Goal: Information Seeking & Learning: Learn about a topic

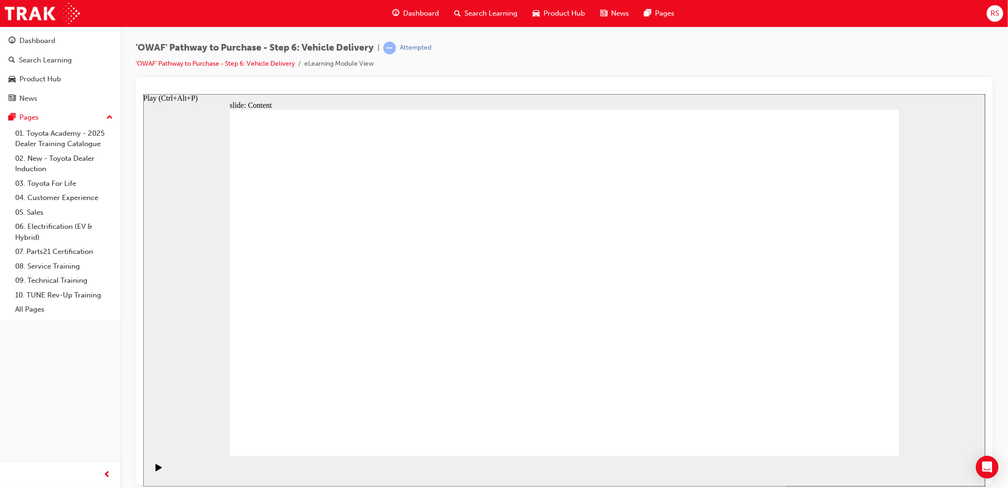
click at [155, 470] on icon "Play (Ctrl+Alt+P)" at bounding box center [158, 466] width 6 height 7
click at [395, 48] on span "learningRecordVerb_ATTEMPT-icon" at bounding box center [389, 48] width 13 height 13
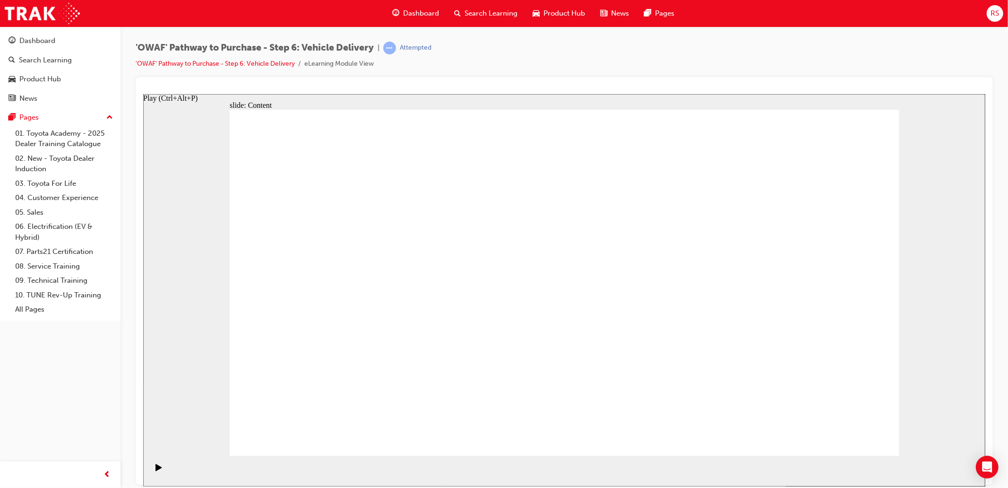
click at [158, 471] on icon "Play (Ctrl+Alt+P)" at bounding box center [158, 467] width 7 height 8
drag, startPoint x: 431, startPoint y: 427, endPoint x: 317, endPoint y: 428, distance: 113.9
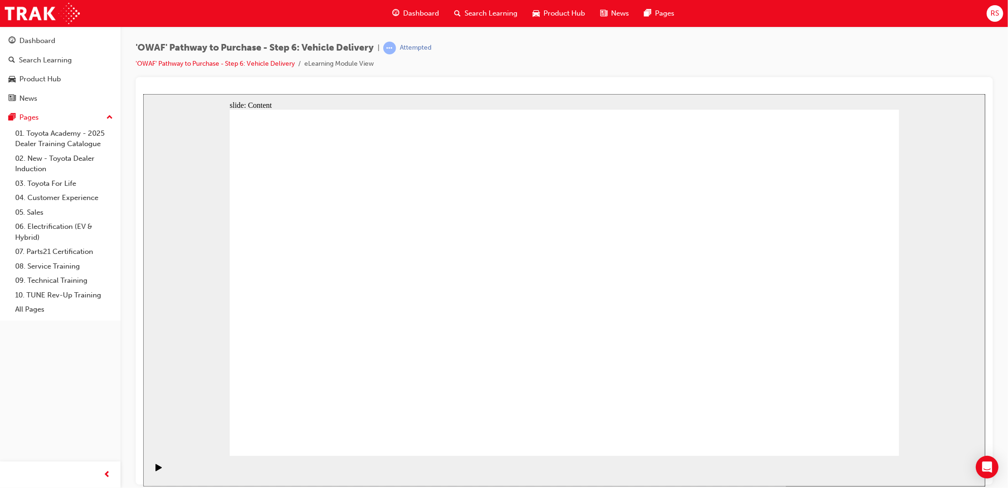
click at [30, 47] on link "Dashboard" at bounding box center [60, 40] width 113 height 17
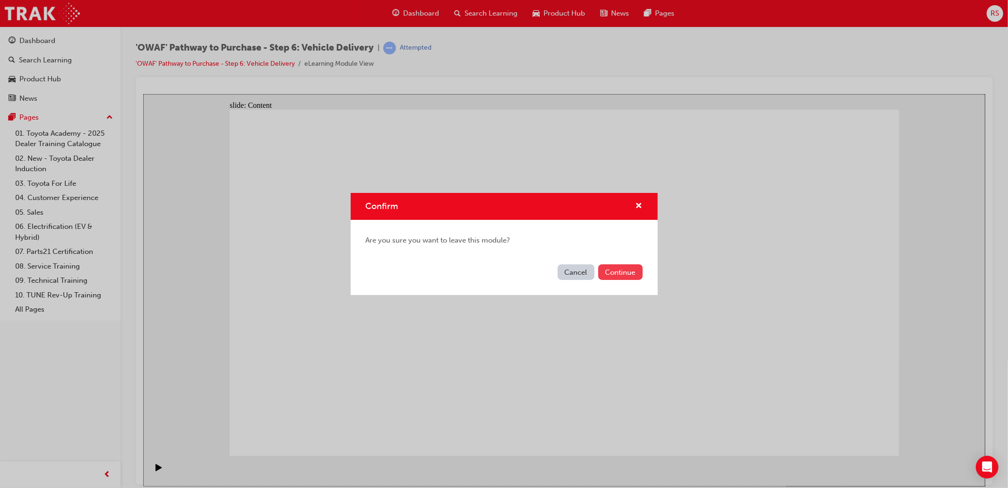
click at [608, 270] on button "Continue" at bounding box center [620, 272] width 44 height 16
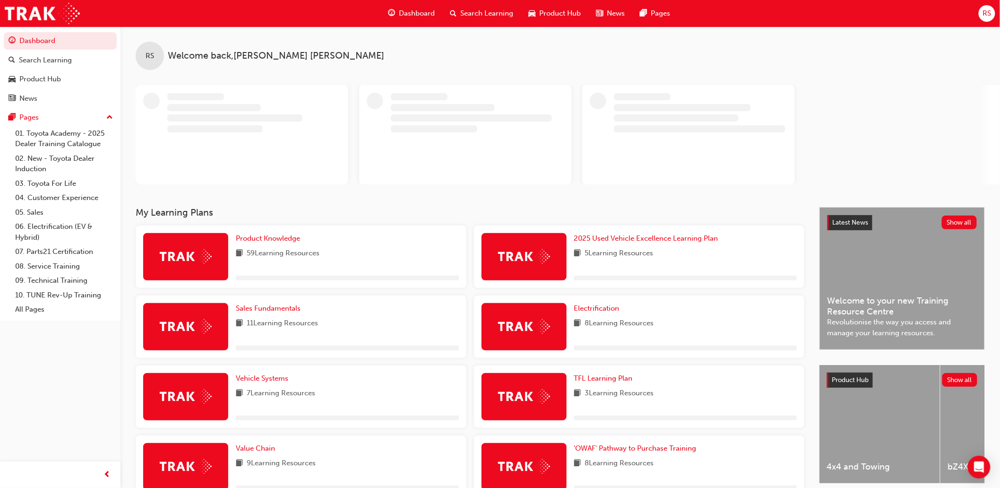
click at [468, 11] on span "Search Learning" at bounding box center [487, 13] width 53 height 11
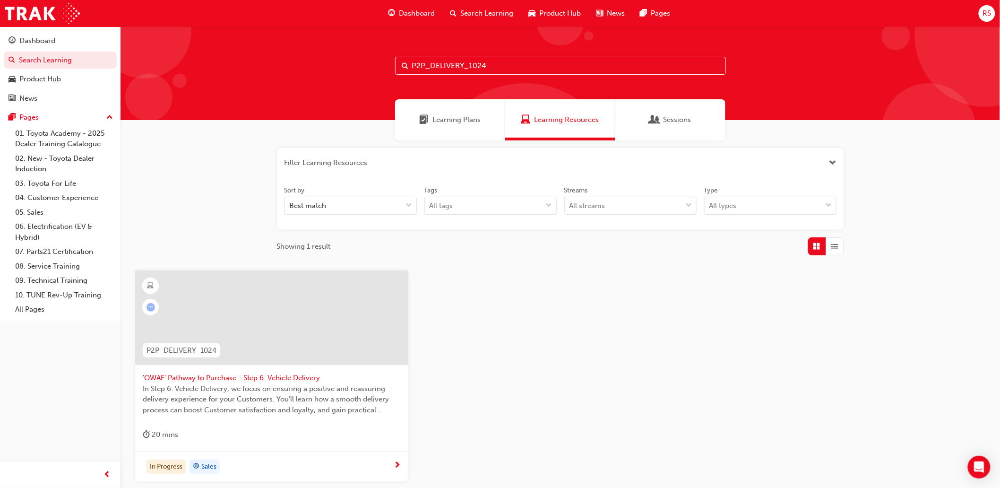
click at [292, 381] on span "'OWAF' Pathway to Purchase - Step 6: Vehicle Delivery" at bounding box center [272, 377] width 258 height 11
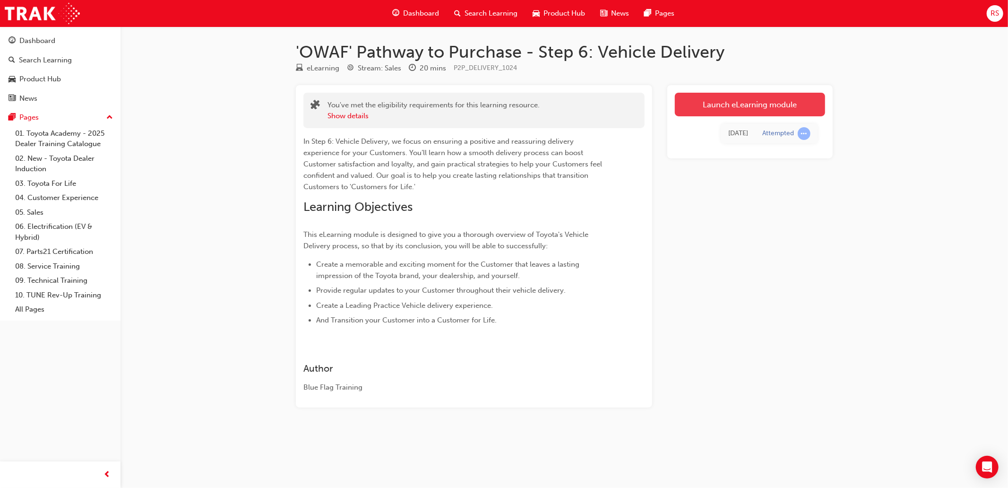
click at [739, 105] on link "Launch eLearning module" at bounding box center [750, 105] width 150 height 24
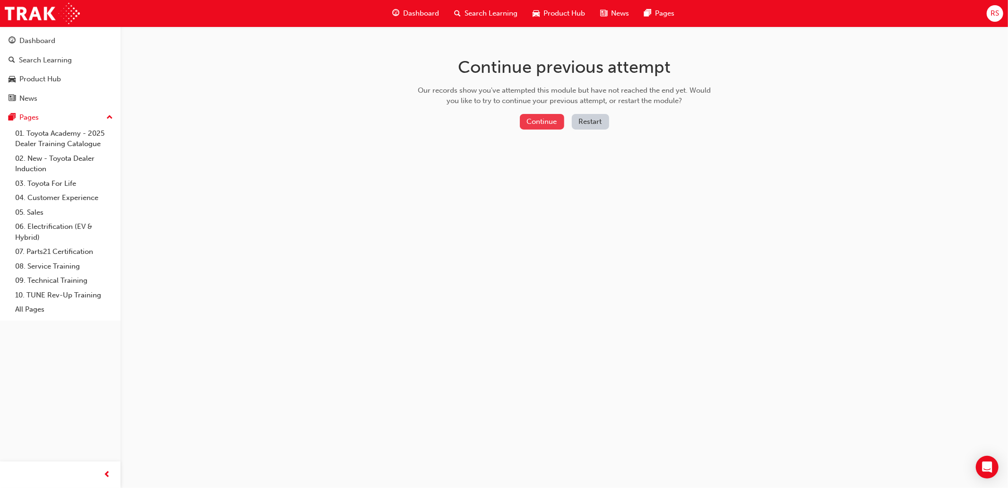
click at [540, 122] on button "Continue" at bounding box center [542, 122] width 44 height 16
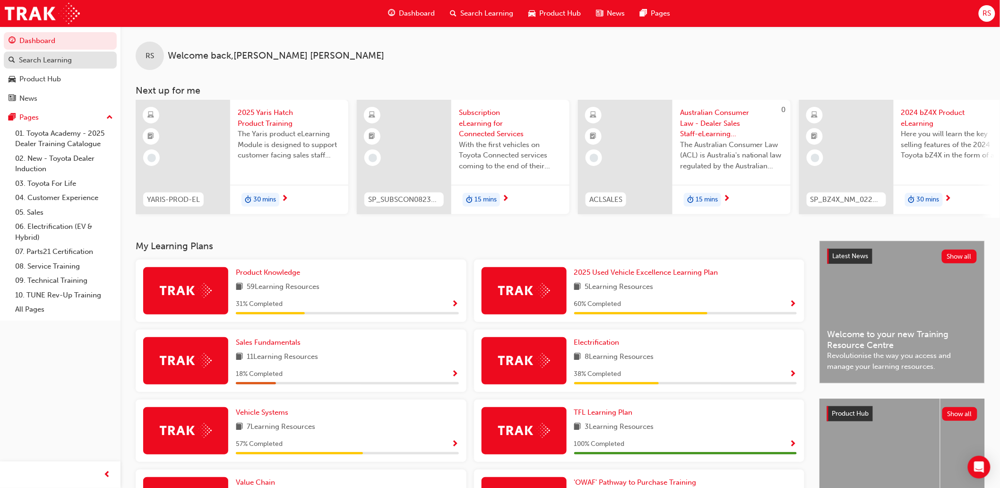
click at [81, 65] on div "Search Learning" at bounding box center [60, 60] width 103 height 12
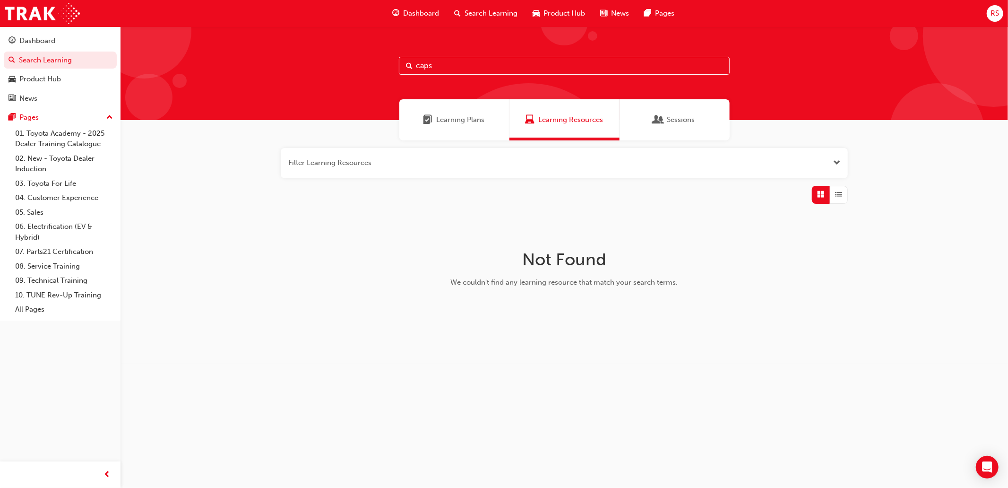
drag, startPoint x: 513, startPoint y: 65, endPoint x: 322, endPoint y: 69, distance: 191.0
click at [322, 69] on div "caps" at bounding box center [563, 73] width 887 height 94
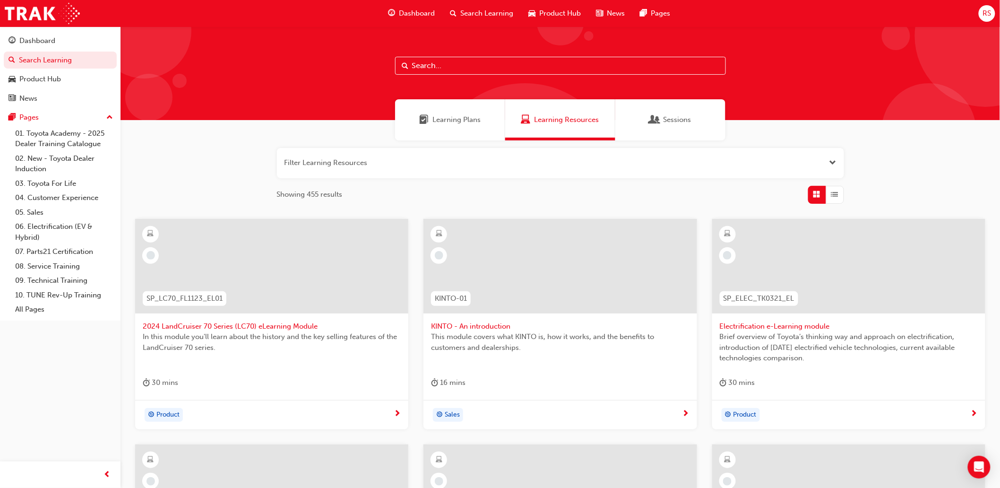
paste input "P2P_DELIVERY_1024"
type input "P2P_DELIVERY_1024"
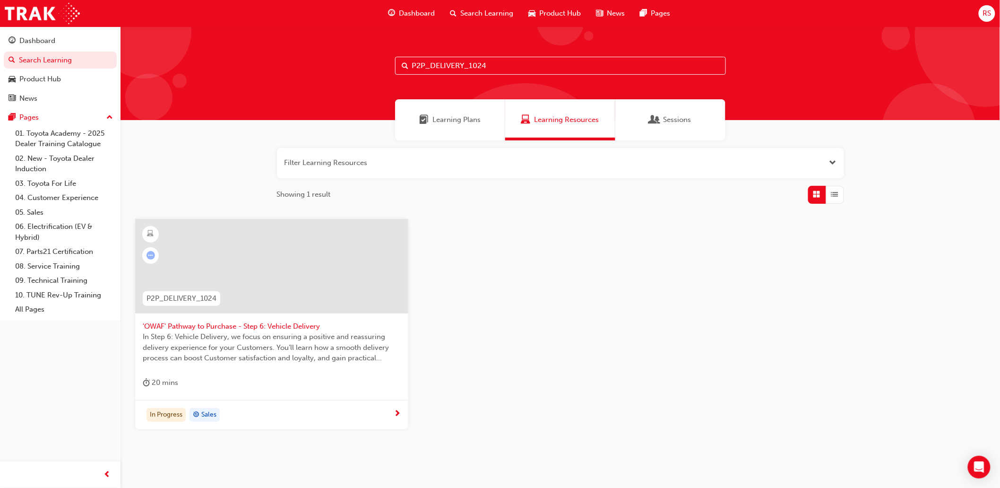
click at [286, 325] on span "'OWAF' Pathway to Purchase - Step 6: Vehicle Delivery" at bounding box center [272, 326] width 258 height 11
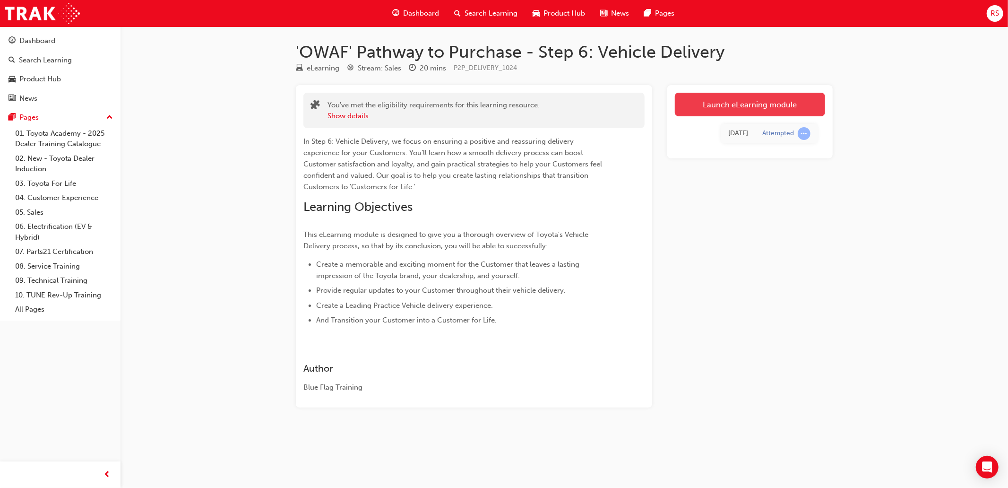
click at [795, 105] on link "Launch eLearning module" at bounding box center [750, 105] width 150 height 24
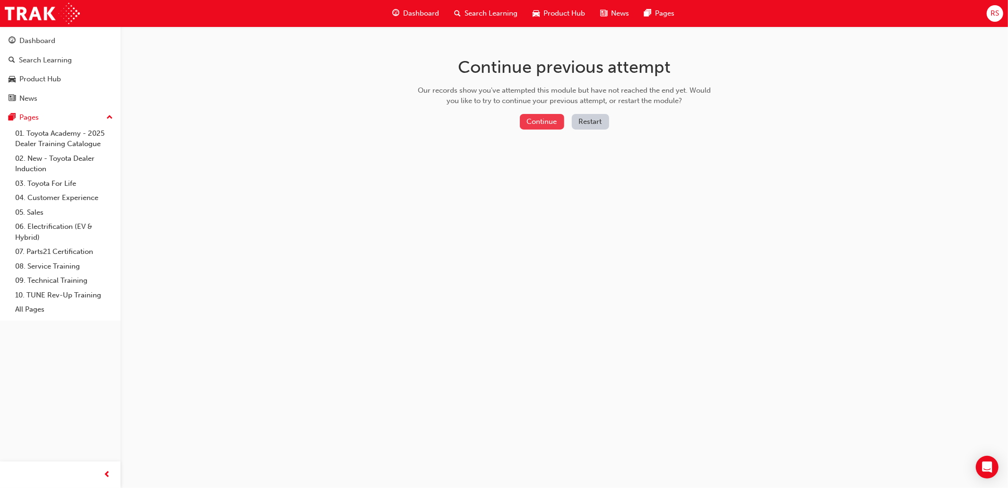
click at [551, 122] on button "Continue" at bounding box center [542, 122] width 44 height 16
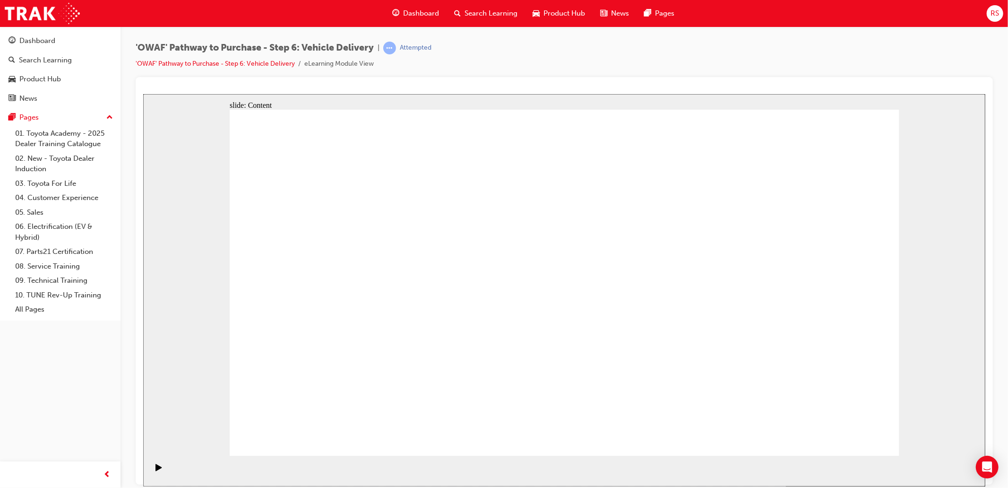
drag, startPoint x: 575, startPoint y: 358, endPoint x: 966, endPoint y: 337, distance: 391.8
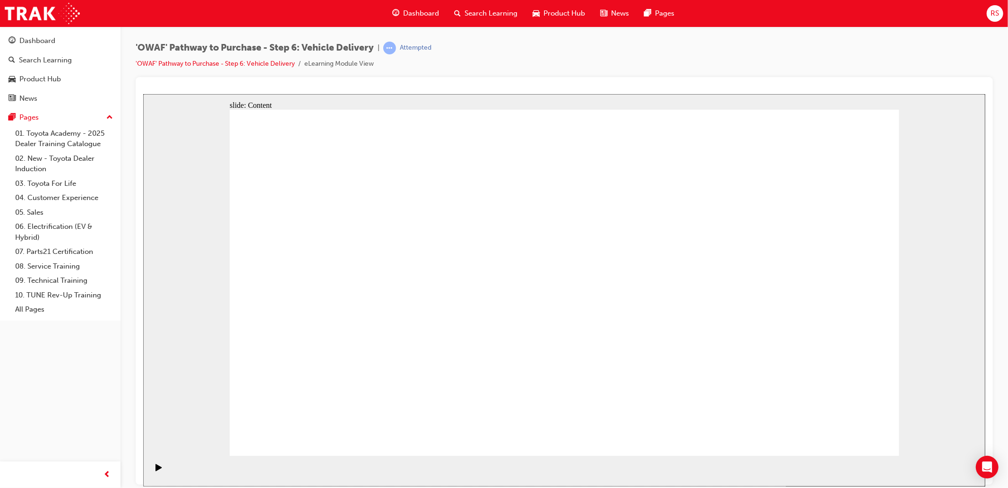
drag, startPoint x: 858, startPoint y: 433, endPoint x: 740, endPoint y: 137, distance: 317.9
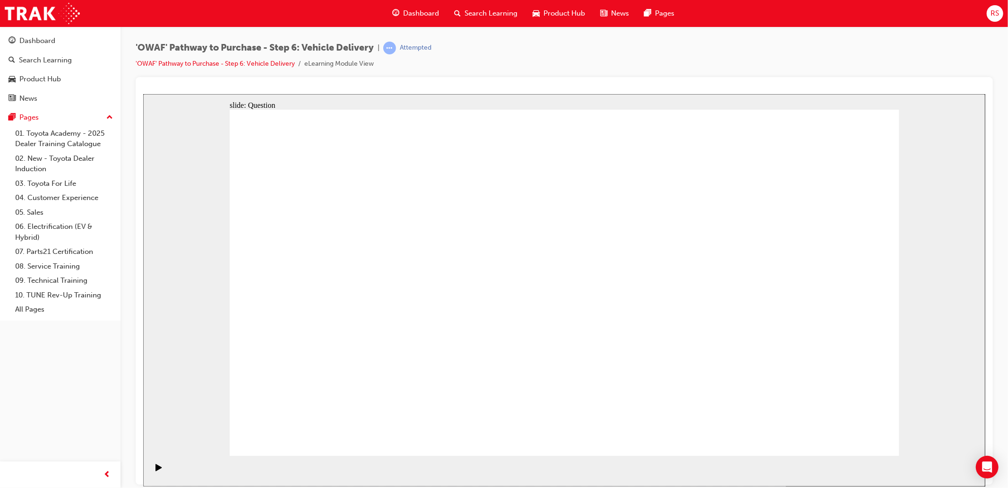
radio input "true"
drag, startPoint x: 418, startPoint y: 396, endPoint x: 442, endPoint y: 263, distance: 135.8
drag, startPoint x: 567, startPoint y: 357, endPoint x: 679, endPoint y: 247, distance: 156.4
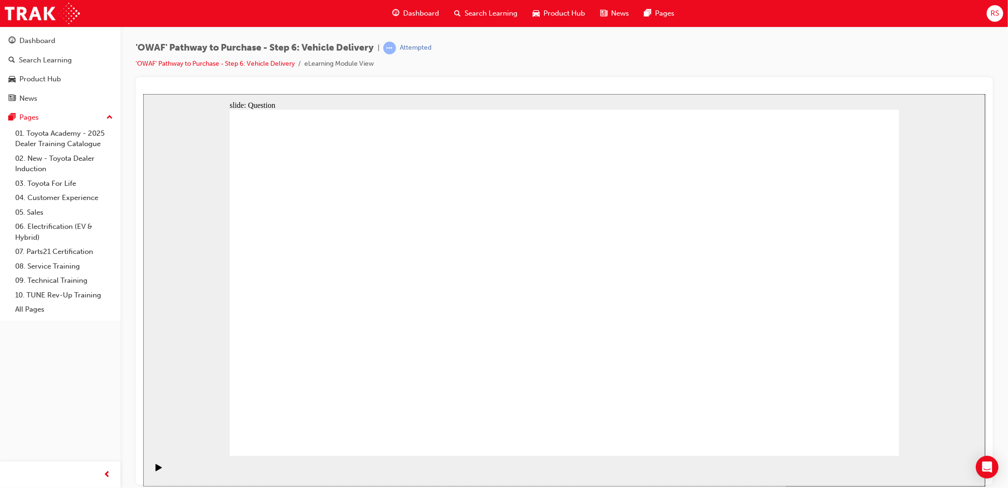
drag, startPoint x: 718, startPoint y: 356, endPoint x: 410, endPoint y: 291, distance: 314.8
drag, startPoint x: 473, startPoint y: 254, endPoint x: 437, endPoint y: 407, distance: 157.6
drag, startPoint x: 465, startPoint y: 354, endPoint x: 488, endPoint y: 245, distance: 111.9
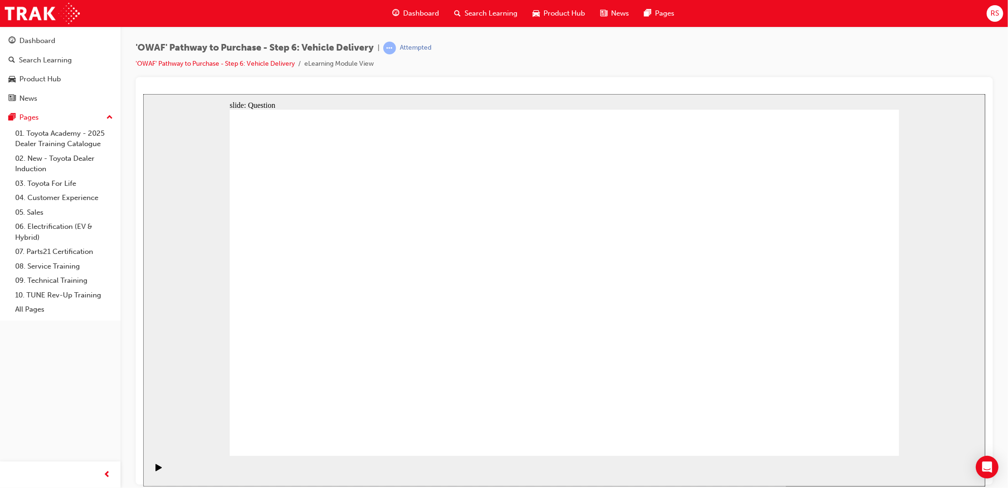
checkbox input "true"
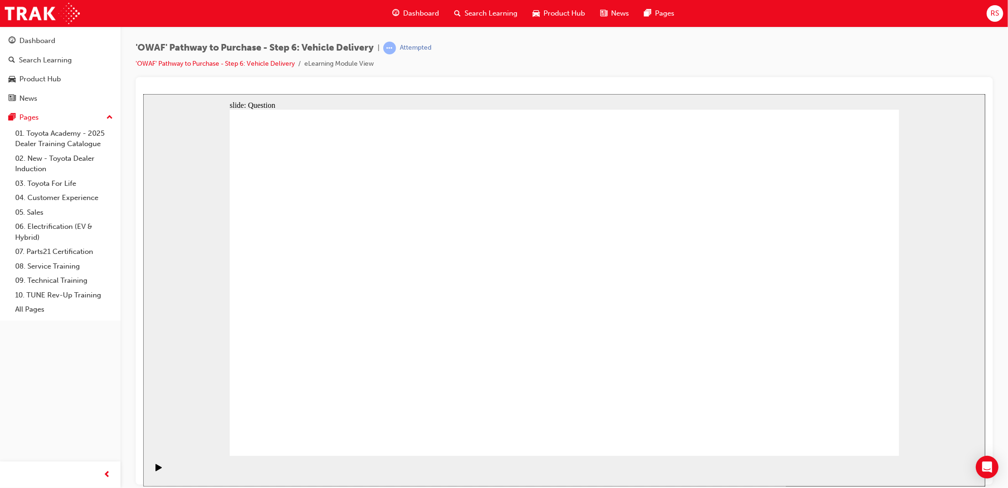
checkbox input "true"
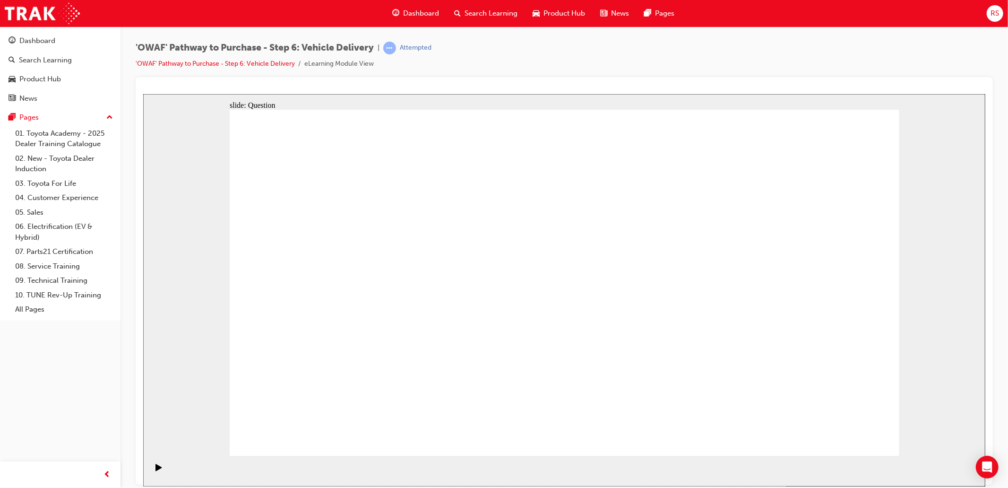
drag, startPoint x: 797, startPoint y: 327, endPoint x: 371, endPoint y: 377, distance: 428.6
drag, startPoint x: 766, startPoint y: 308, endPoint x: 317, endPoint y: 341, distance: 450.6
drag, startPoint x: 819, startPoint y: 315, endPoint x: 610, endPoint y: 365, distance: 215.3
drag, startPoint x: 799, startPoint y: 318, endPoint x: 337, endPoint y: 368, distance: 463.8
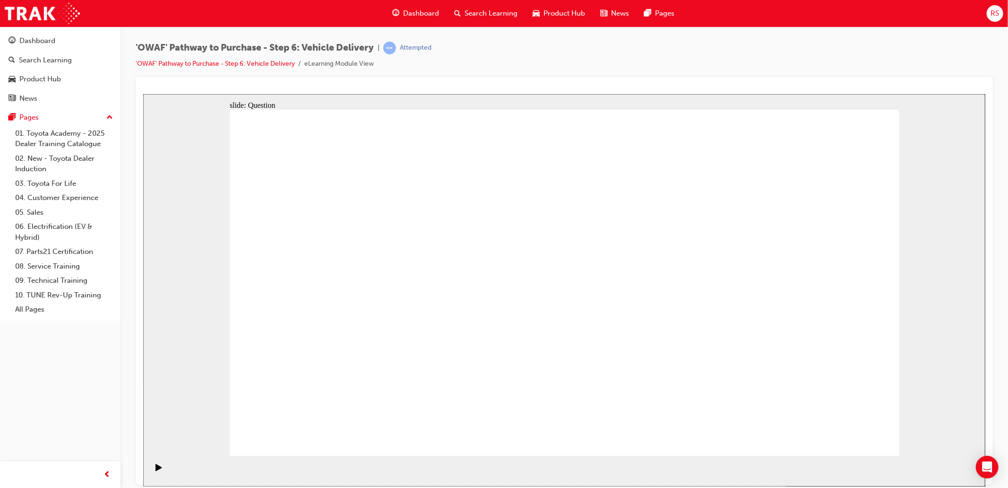
drag, startPoint x: 788, startPoint y: 333, endPoint x: 336, endPoint y: 376, distance: 453.2
drag, startPoint x: 820, startPoint y: 344, endPoint x: 641, endPoint y: 410, distance: 190.5
drag, startPoint x: 814, startPoint y: 315, endPoint x: 389, endPoint y: 350, distance: 426.7
drag, startPoint x: 676, startPoint y: 327, endPoint x: 402, endPoint y: 336, distance: 274.7
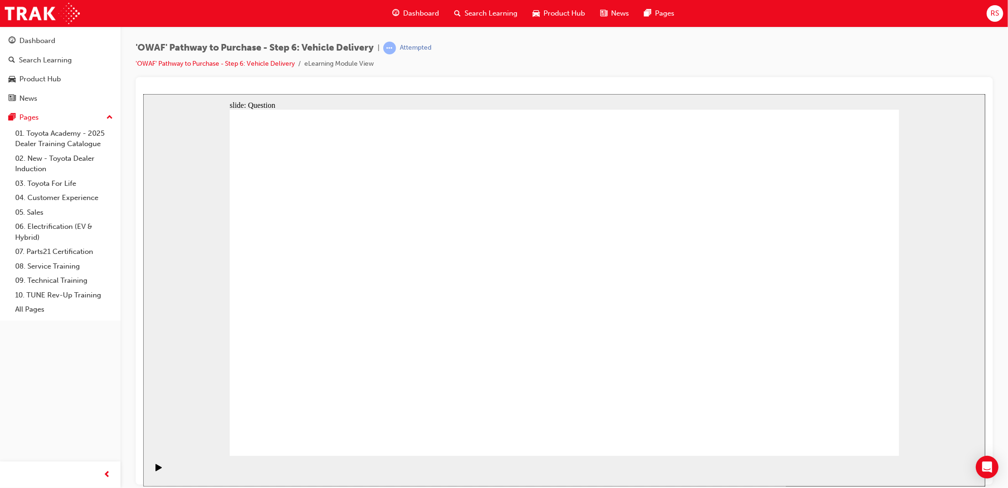
radio input "true"
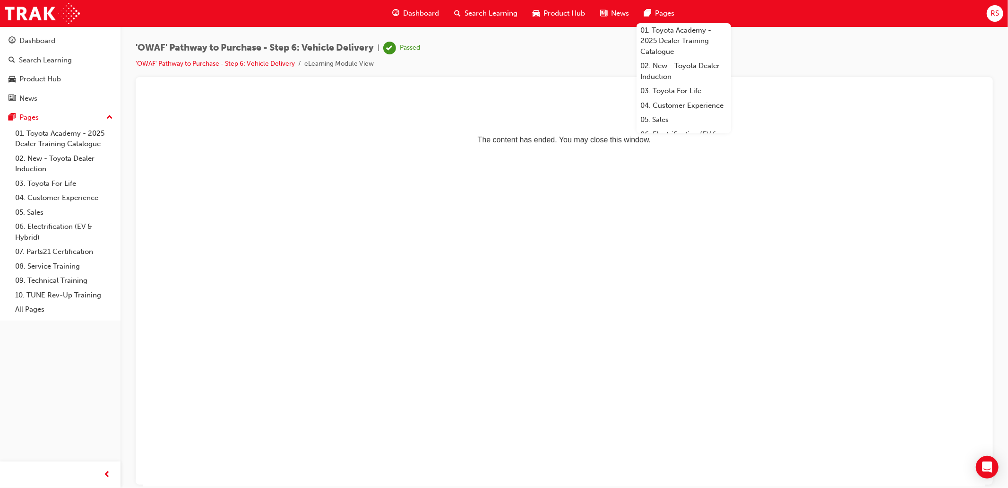
click at [605, 151] on html "The content has ended. You may close this window." at bounding box center [564, 123] width 842 height 58
click at [42, 77] on div "Product Hub" at bounding box center [40, 79] width 42 height 11
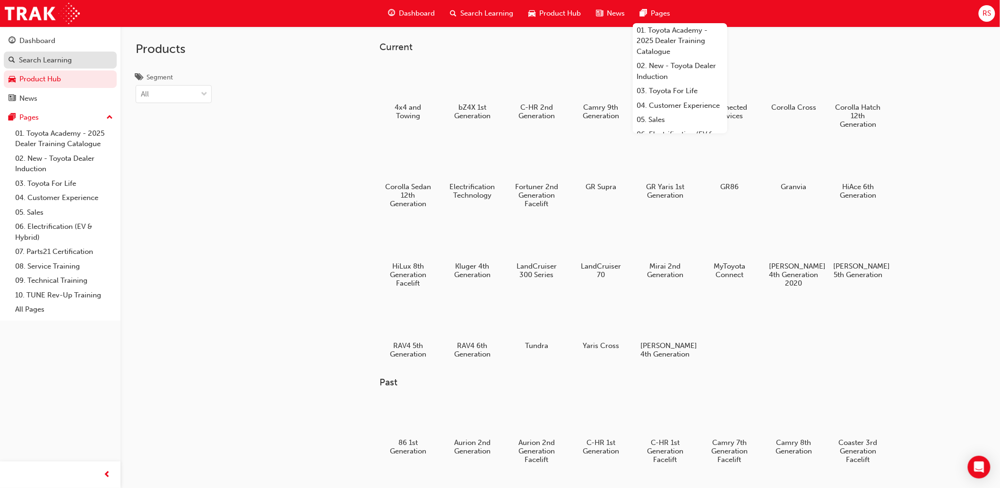
click at [60, 58] on div "Search Learning" at bounding box center [45, 60] width 53 height 11
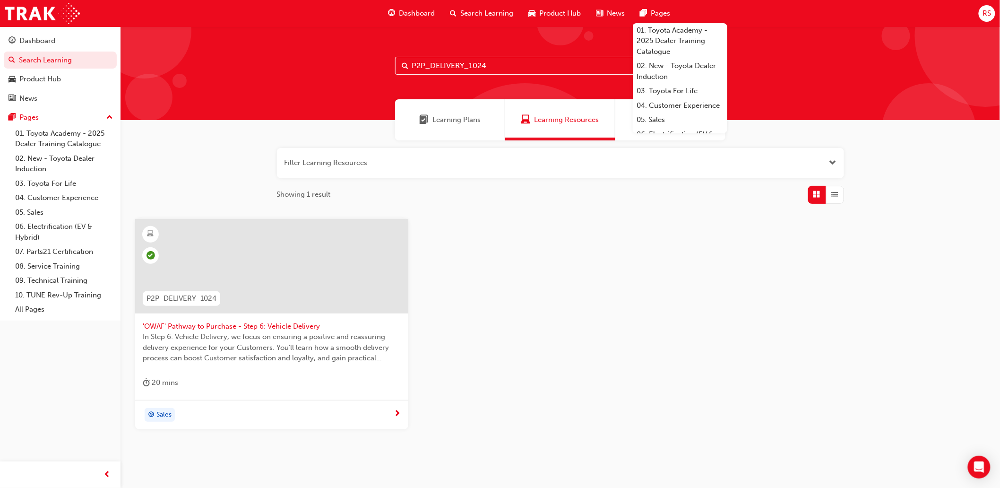
drag, startPoint x: 543, startPoint y: 72, endPoint x: 0, endPoint y: 30, distance: 545.0
click at [0, 30] on div "Dashboard Search Learning Product Hub News Pages Pages 01. Toyota Academy - 202…" at bounding box center [500, 260] width 1000 height 521
paste input "FOLLOW"
type input "P2P_FOLLOW_1024"
click at [289, 331] on span "In Step 7: Follow-Up, you'll learn why follow-up is key to Customer satisfactio…" at bounding box center [272, 347] width 258 height 32
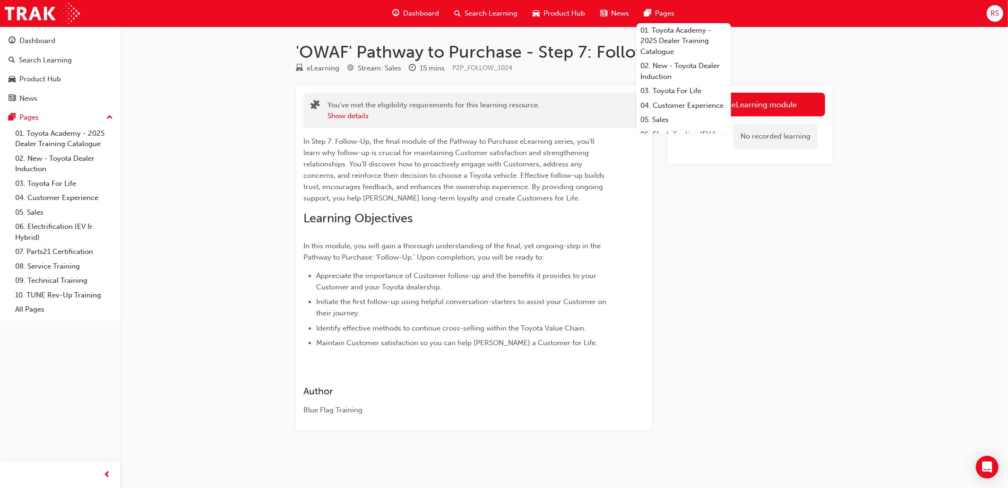
click at [848, 277] on div "'OWAF' Pathway to Purchase - Step 7: Follow-Up eLearning Stream: Sales 15 mins …" at bounding box center [504, 244] width 1008 height 488
click at [794, 105] on link "Launch eLearning module" at bounding box center [750, 105] width 150 height 24
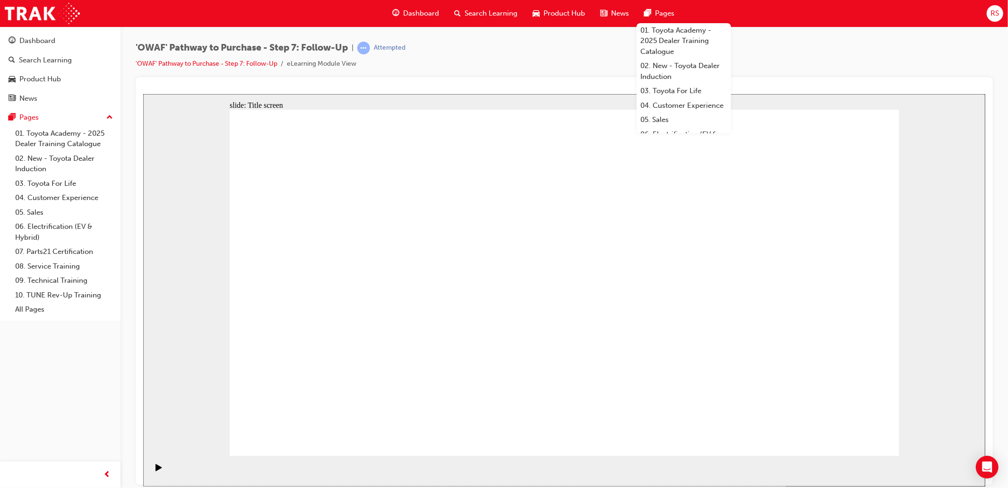
drag, startPoint x: 582, startPoint y: 195, endPoint x: 596, endPoint y: 196, distance: 14.2
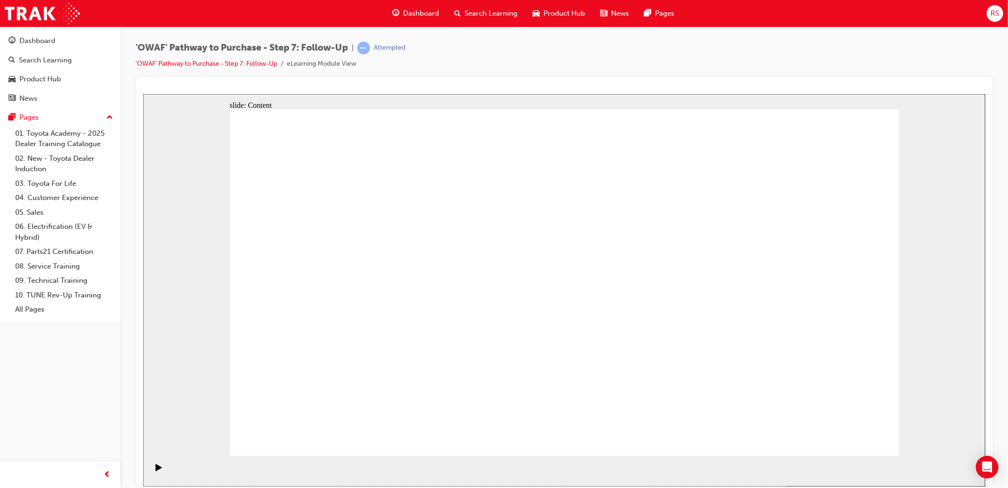
drag, startPoint x: 870, startPoint y: 427, endPoint x: 969, endPoint y: 419, distance: 99.1
drag, startPoint x: 1135, startPoint y: 567, endPoint x: 849, endPoint y: 439, distance: 313.0
drag, startPoint x: 1139, startPoint y: 507, endPoint x: 815, endPoint y: 435, distance: 331.5
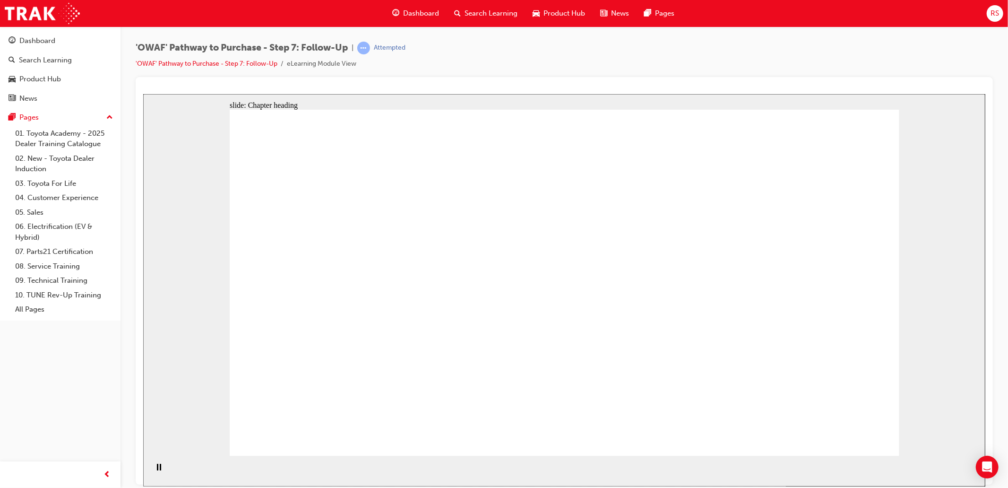
click at [156, 468] on rect "Pause (Ctrl+Alt+P)" at bounding box center [156, 466] width 1 height 7
click at [972, 332] on div "slide: Content Rectangle 1 Rectangle Rectangle 1 The importance of Follow-Up Tr…" at bounding box center [564, 290] width 842 height 392
drag, startPoint x: 681, startPoint y: 284, endPoint x: 683, endPoint y: 297, distance: 12.4
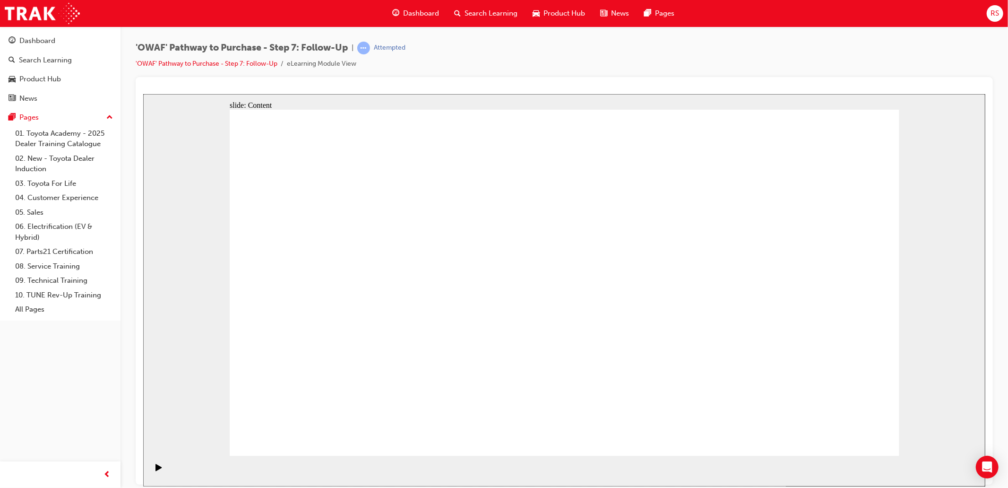
drag, startPoint x: 160, startPoint y: 471, endPoint x: 191, endPoint y: 459, distance: 32.9
click at [160, 471] on div "Play (Ctrl+Alt+P)" at bounding box center [158, 471] width 16 height 16
click at [156, 464] on icon "Pause (Ctrl+Alt+P)" at bounding box center [158, 466] width 4 height 7
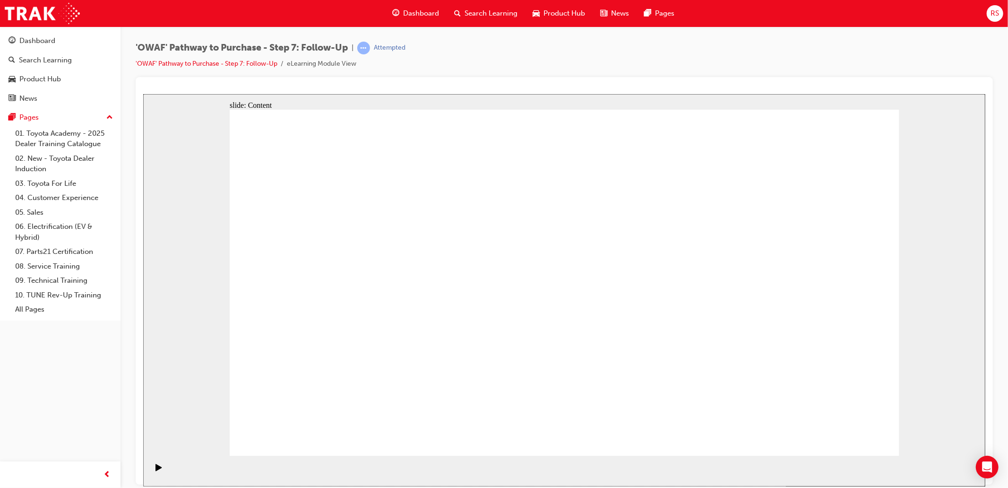
click at [158, 471] on icon "Play (Ctrl+Alt+P)" at bounding box center [158, 467] width 7 height 8
